Goal: Check status: Check status

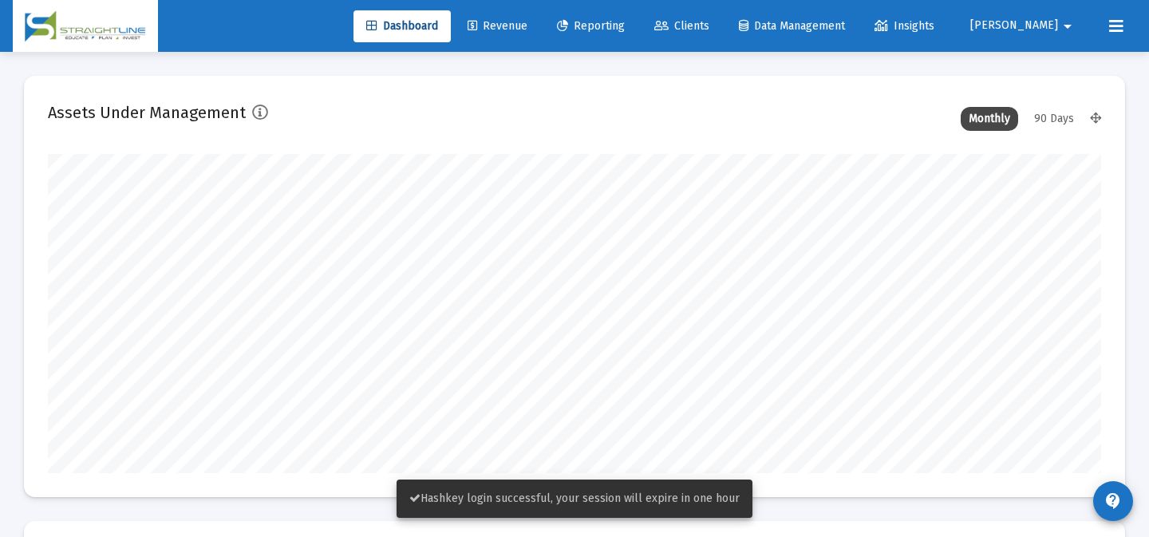
scroll to position [319, 566]
type input "[DATE]"
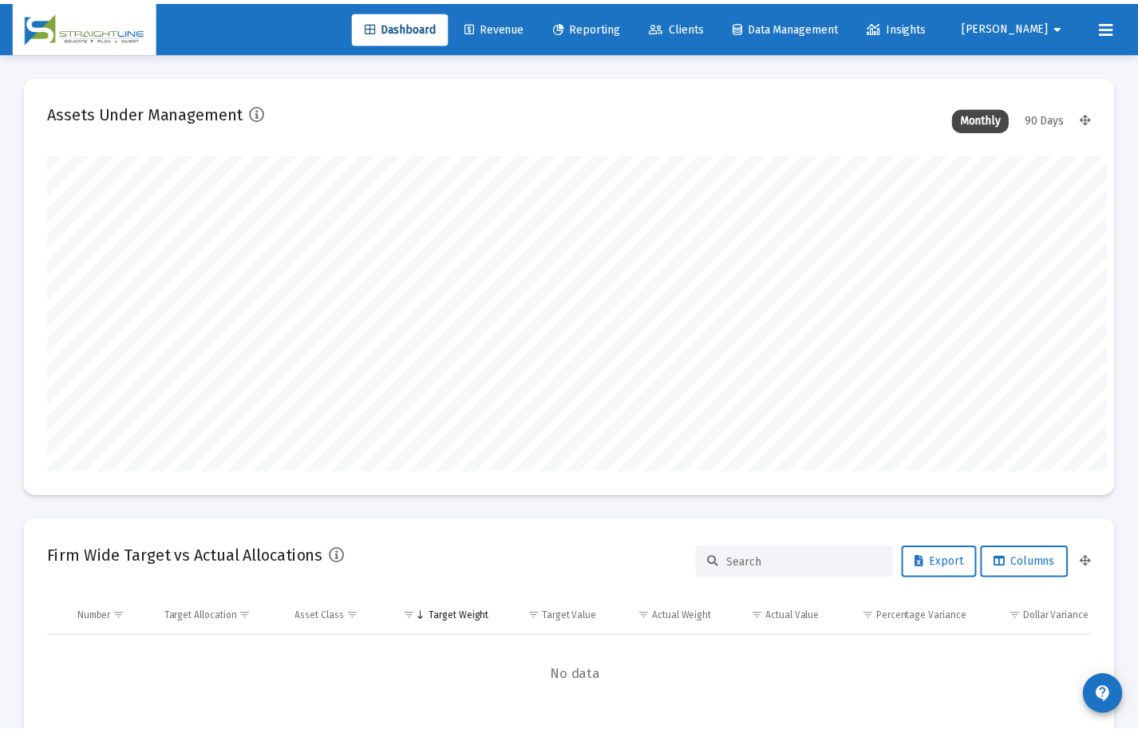
scroll to position [319, 485]
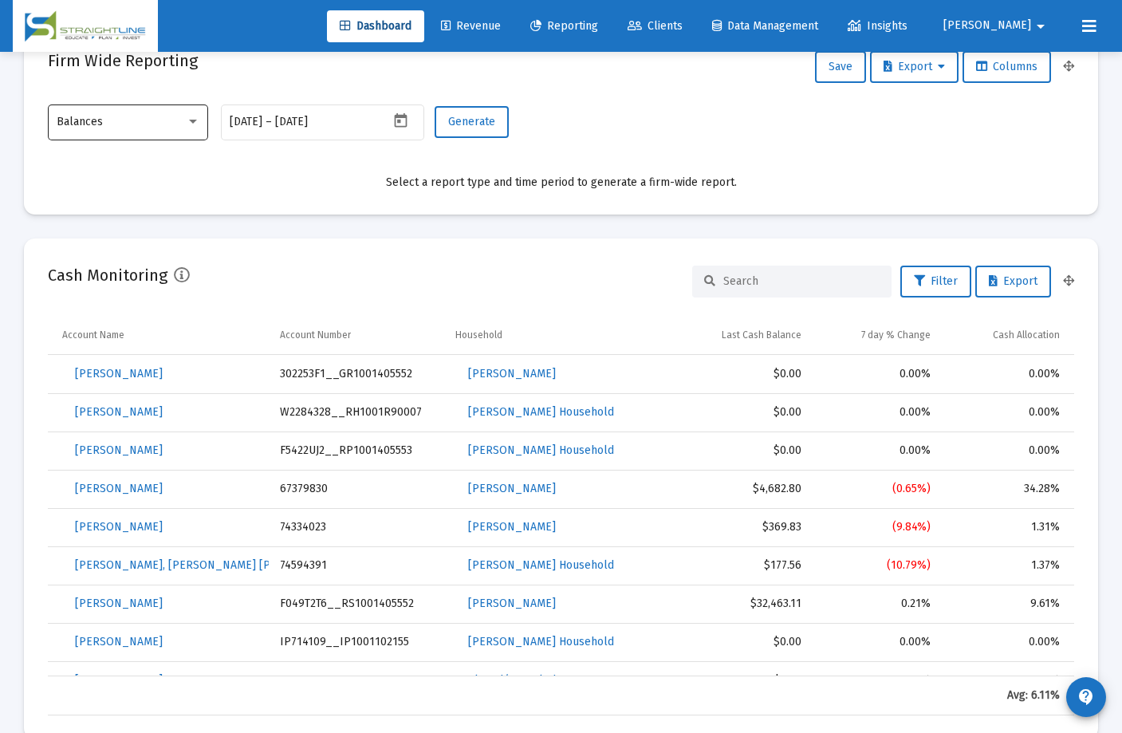
click at [175, 136] on div "Balances" at bounding box center [129, 121] width 144 height 39
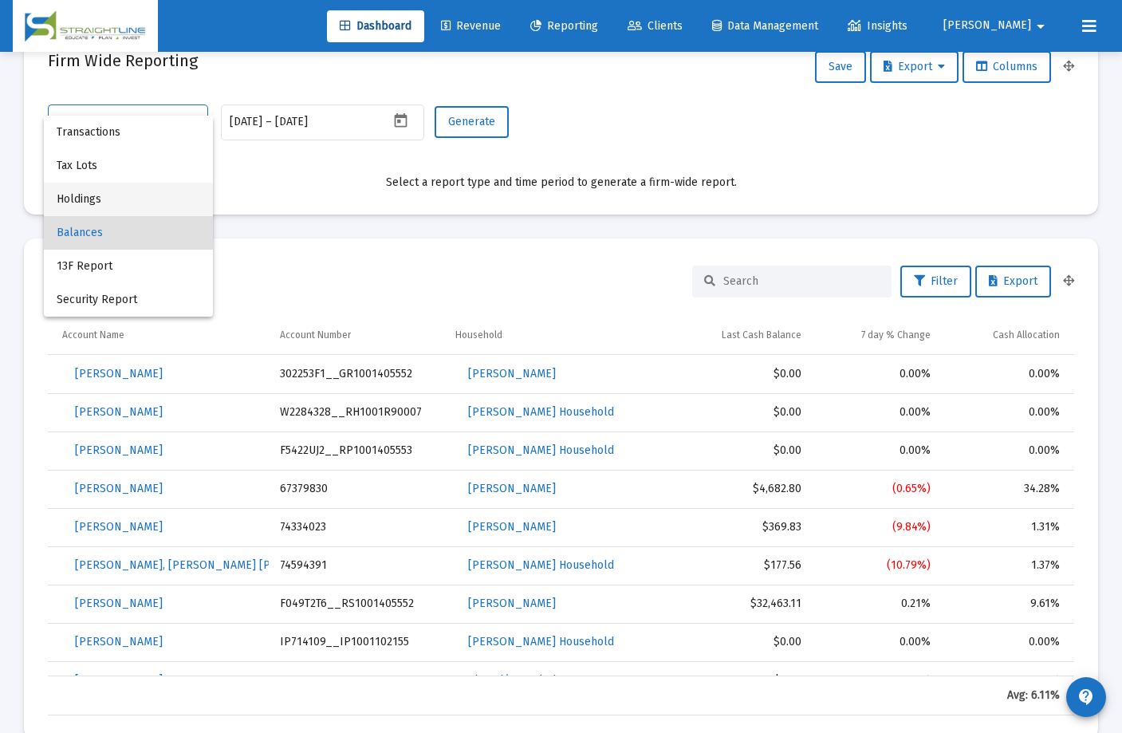
click at [144, 183] on span "Holdings" at bounding box center [129, 200] width 144 height 34
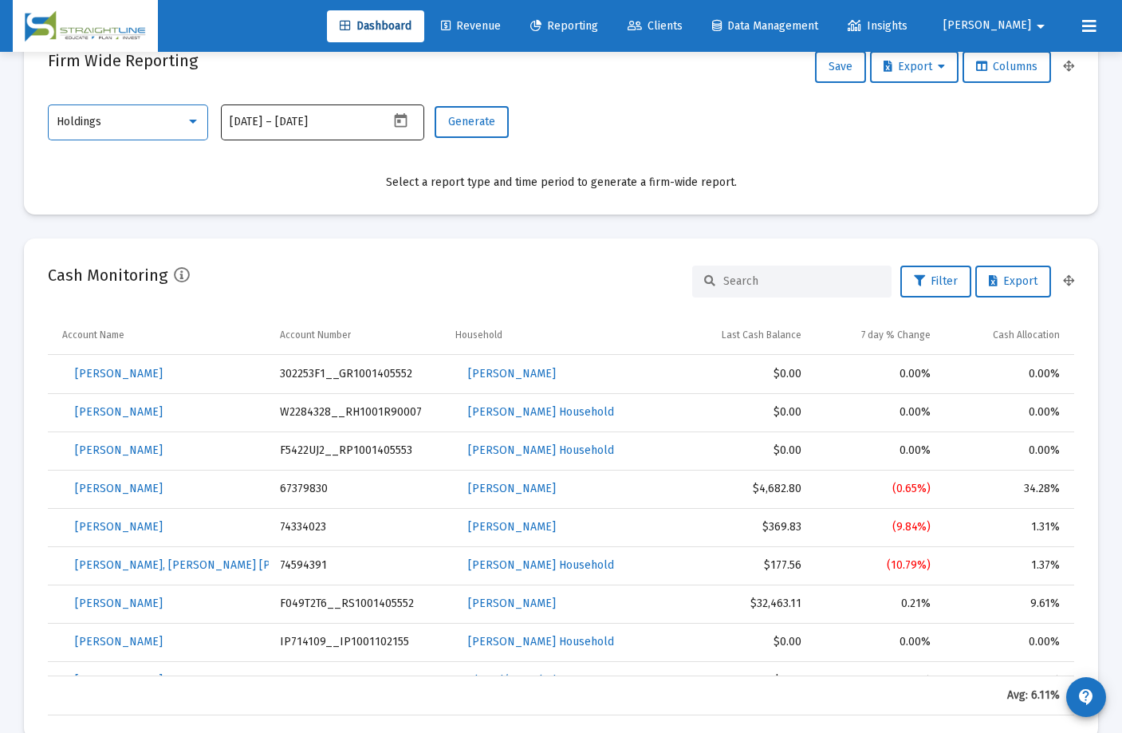
click at [400, 120] on icon "Open calendar" at bounding box center [400, 120] width 13 height 14
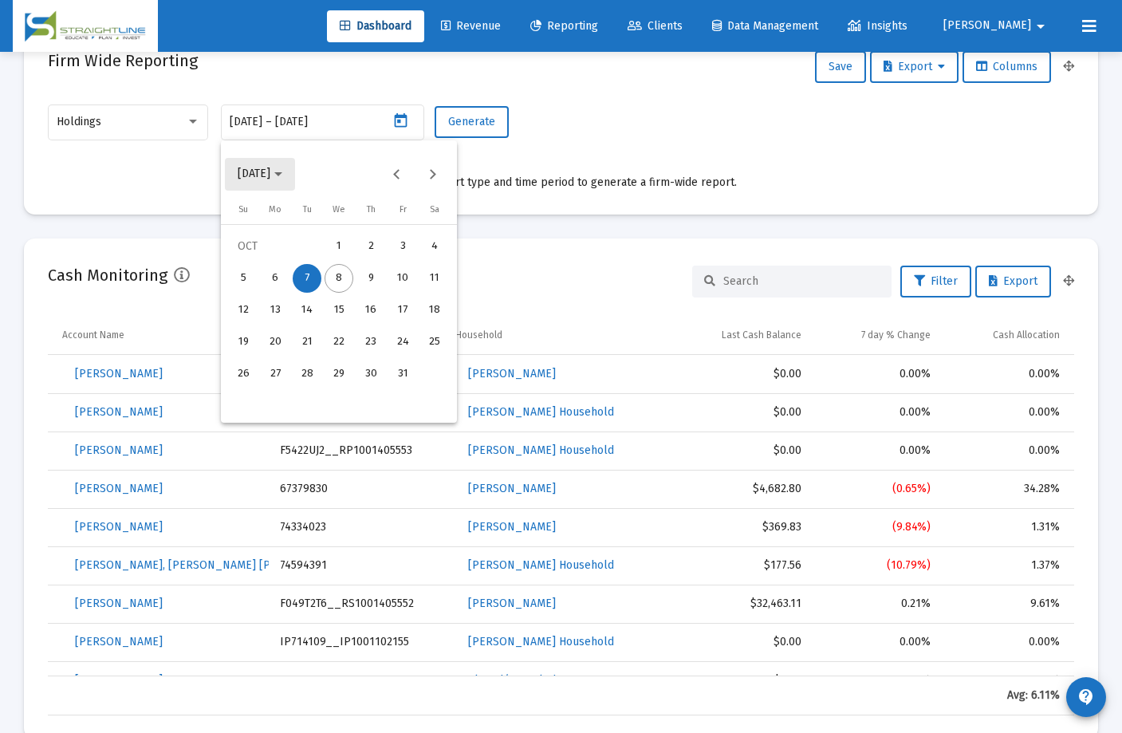
click at [274, 164] on button "[DATE]" at bounding box center [260, 174] width 70 height 32
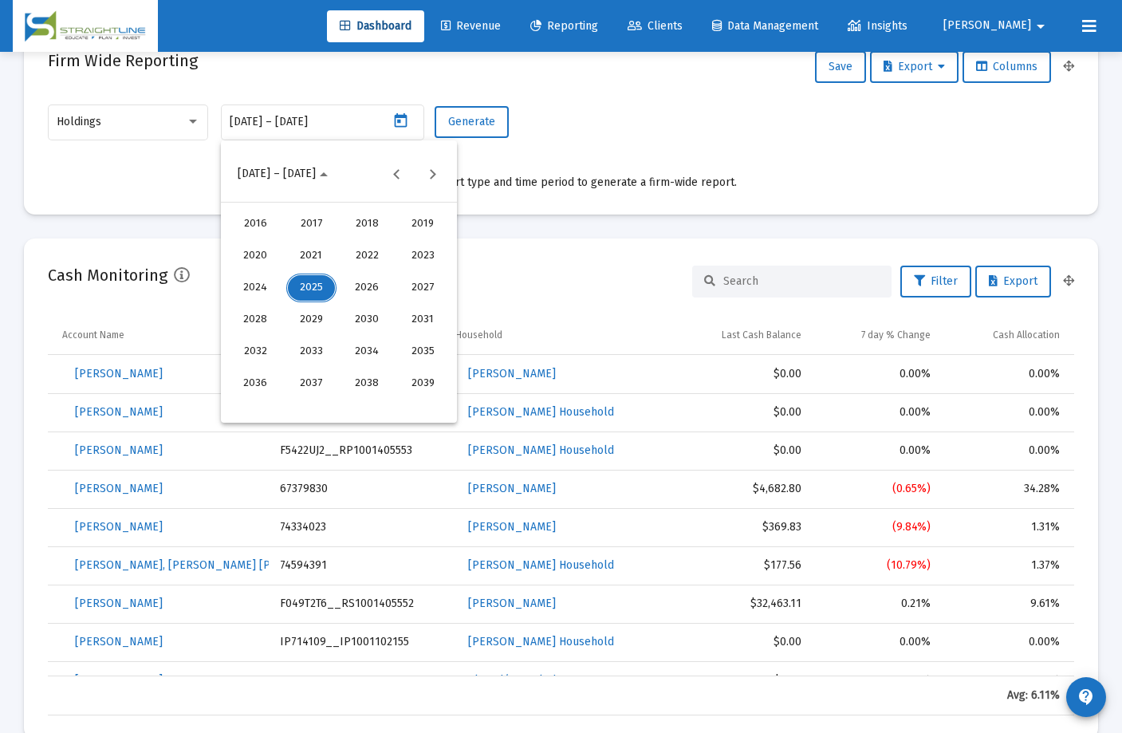
click at [260, 292] on div "2024" at bounding box center [256, 288] width 50 height 29
click at [419, 320] on div "DEC" at bounding box center [423, 320] width 50 height 29
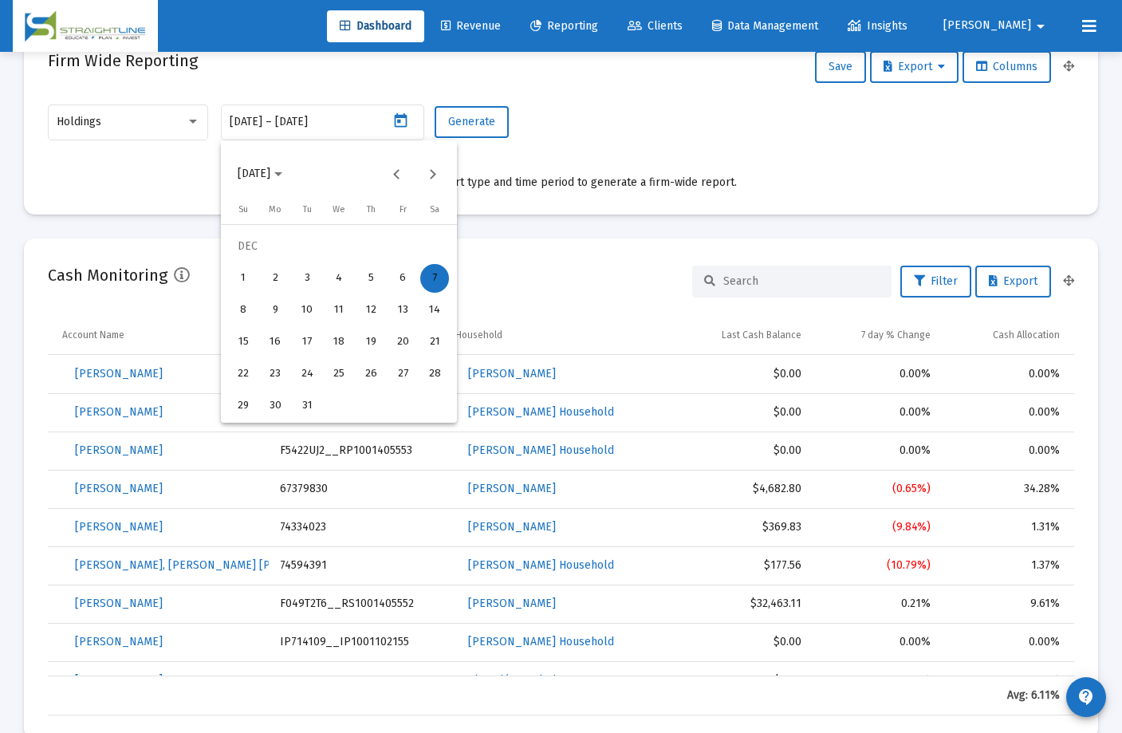
click at [250, 274] on div "1" at bounding box center [243, 278] width 29 height 29
type input "[DATE]"
click at [312, 404] on div "31" at bounding box center [307, 406] width 29 height 29
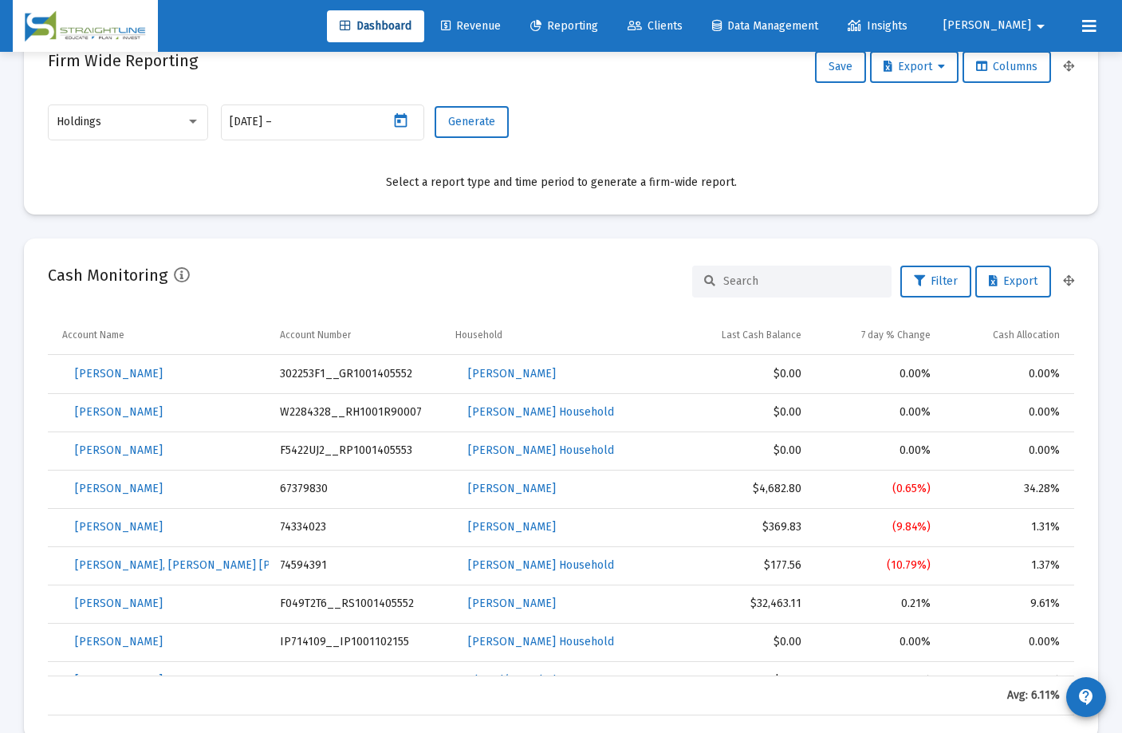
type input "[DATE]"
click at [474, 119] on span "Generate" at bounding box center [471, 122] width 47 height 14
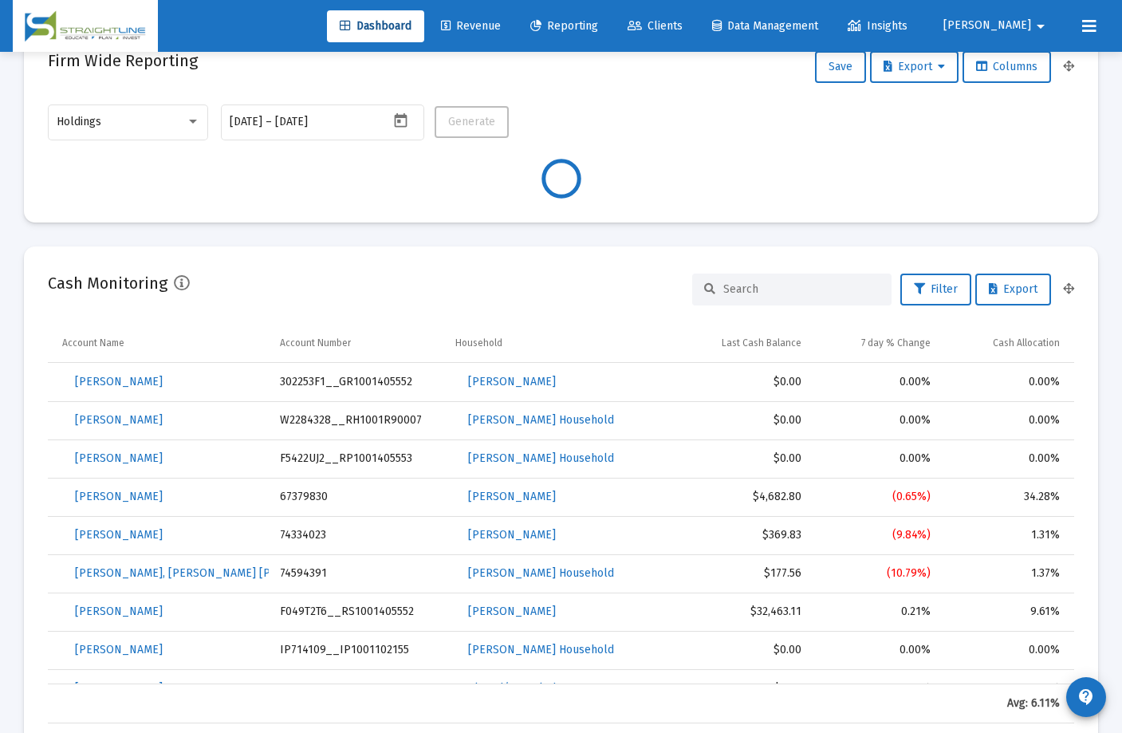
scroll to position [708, 0]
